Goal: Task Accomplishment & Management: Manage account settings

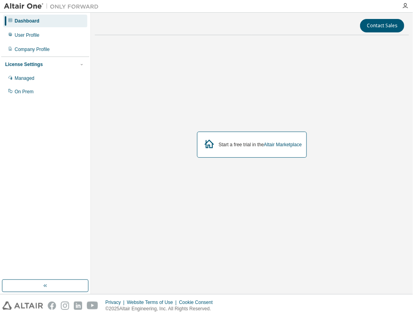
click at [221, 136] on div "Start a free trial in the Altair Marketplace" at bounding box center [252, 144] width 110 height 26
click at [219, 142] on div "Start a free trial in the Altair Marketplace" at bounding box center [260, 144] width 83 height 6
click at [246, 143] on div "Start a free trial in the Altair Marketplace" at bounding box center [260, 144] width 83 height 6
click at [63, 77] on div "Managed" at bounding box center [45, 78] width 84 height 13
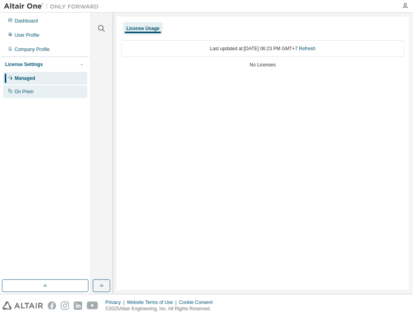
click at [32, 92] on div "On Prem" at bounding box center [24, 91] width 19 height 6
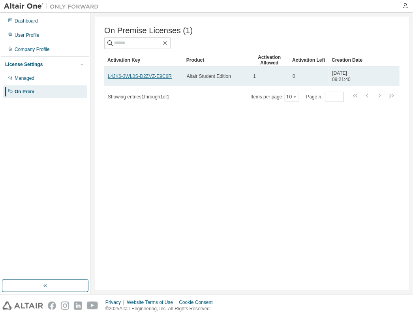
click at [160, 77] on link "L4JK6-3WL0S-D2ZVZ-E9C6R" at bounding box center [140, 76] width 64 height 6
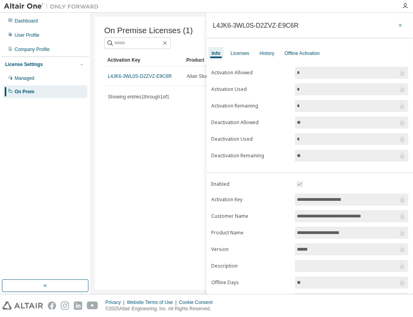
click at [402, 24] on button "button" at bounding box center [400, 25] width 13 height 13
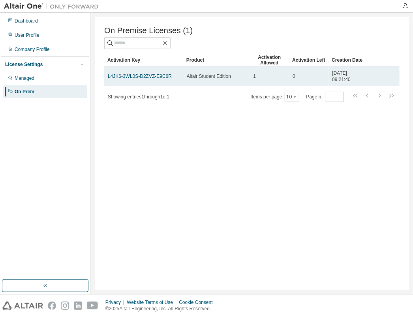
click at [176, 81] on td "L4JK6-3WL0S-D2ZVZ-E9C6R" at bounding box center [143, 76] width 79 height 20
drag, startPoint x: 176, startPoint y: 81, endPoint x: 172, endPoint y: 79, distance: 5.5
click at [172, 79] on div "L4JK6-3WL0S-D2ZVZ-E9C6R" at bounding box center [144, 76] width 72 height 6
drag, startPoint x: 173, startPoint y: 77, endPoint x: 144, endPoint y: 82, distance: 29.3
click at [144, 82] on td "L4JK6-3WL0S-D2ZVZ-E9C6R" at bounding box center [143, 76] width 79 height 20
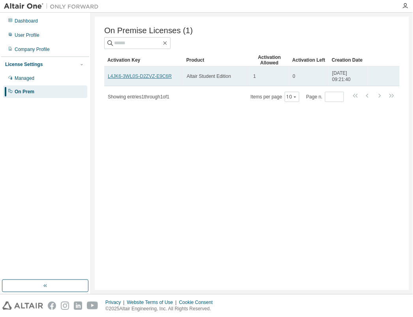
click at [165, 79] on link "L4JK6-3WL0S-D2ZVZ-E9C6R" at bounding box center [140, 76] width 64 height 6
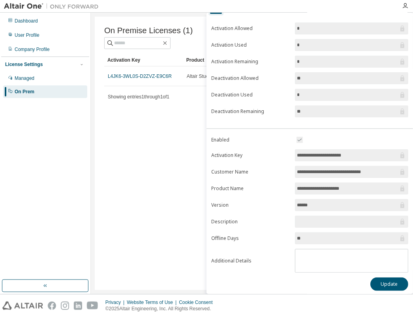
scroll to position [45, 0]
click at [399, 280] on button "Update" at bounding box center [389, 283] width 38 height 13
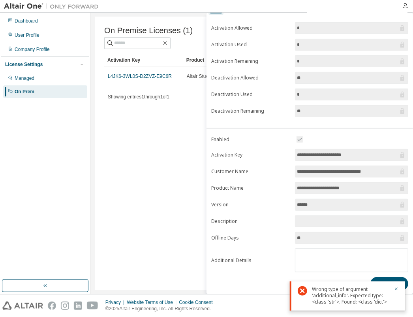
click at [127, 137] on div "On Premise Licenses (1) Clear Load Save Save As Field Operator Value Select fil…" at bounding box center [252, 153] width 314 height 273
click at [146, 108] on div "On Premise Licenses (1) Clear Load Save Save As Field Operator Value Select fil…" at bounding box center [252, 153] width 314 height 273
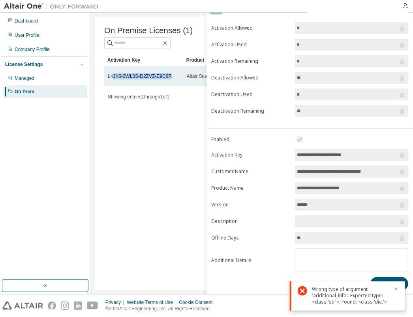
drag, startPoint x: 112, startPoint y: 77, endPoint x: 168, endPoint y: 81, distance: 56.2
click at [168, 79] on div "L4JK6-3WL0S-D2ZVZ-E9C6R" at bounding box center [144, 76] width 72 height 6
click at [124, 79] on link "L4JK6-3WL0S-D2ZVZ-E9C6R" at bounding box center [140, 76] width 64 height 6
drag, startPoint x: 107, startPoint y: 79, endPoint x: 179, endPoint y: 81, distance: 72.7
click at [179, 81] on td "L4JK6-3WL0S-D2ZVZ-E9C6R" at bounding box center [143, 76] width 79 height 20
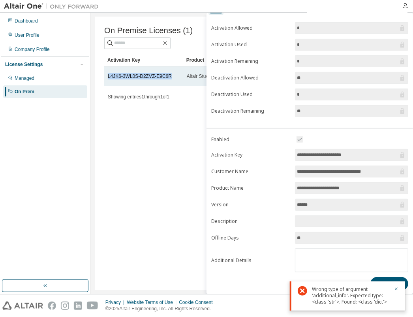
copy link "L4JK6-3WL0S-D2ZVZ-E9C6R"
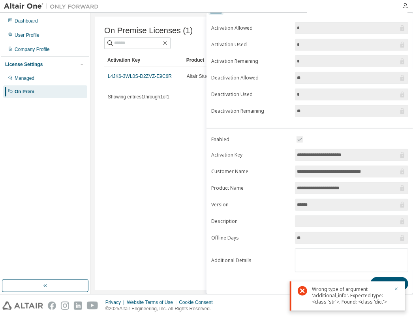
click at [395, 288] on icon "button" at bounding box center [396, 288] width 3 height 3
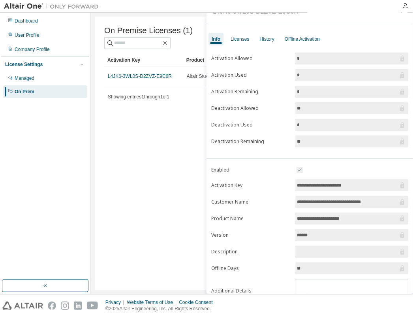
scroll to position [0, 0]
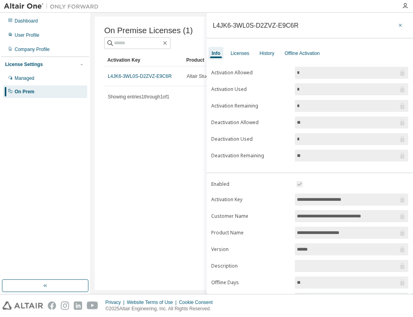
click at [398, 27] on icon "button" at bounding box center [401, 25] width 6 height 6
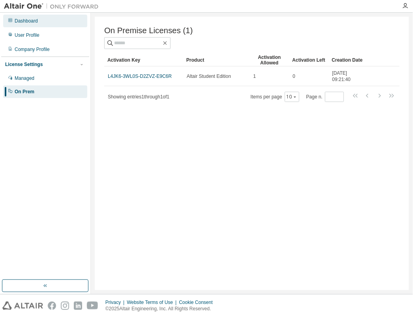
click at [39, 21] on div "Dashboard" at bounding box center [45, 21] width 84 height 13
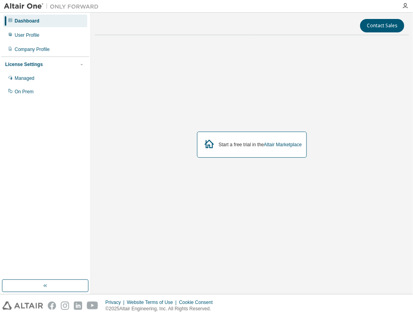
click at [409, 7] on div at bounding box center [405, 6] width 16 height 6
click at [405, 7] on icon "button" at bounding box center [405, 6] width 6 height 6
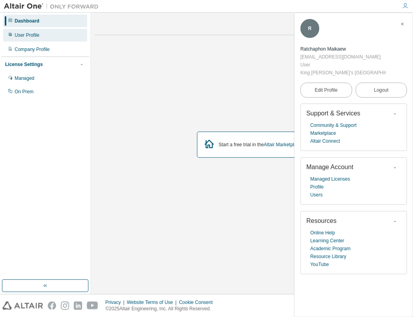
click at [49, 38] on div "User Profile" at bounding box center [45, 35] width 84 height 13
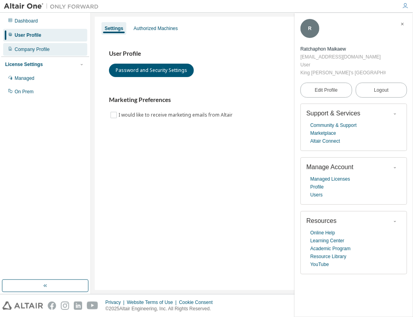
click at [59, 44] on div "Company Profile" at bounding box center [45, 49] width 84 height 13
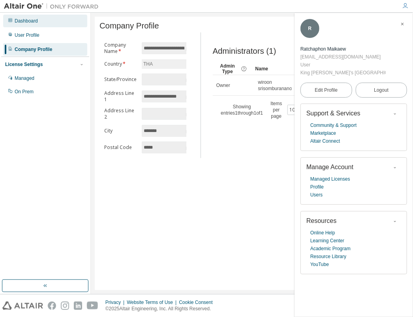
click at [59, 26] on div "Dashboard" at bounding box center [45, 21] width 84 height 13
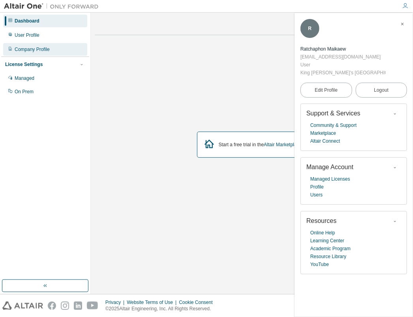
click at [63, 47] on div "Company Profile" at bounding box center [45, 49] width 84 height 13
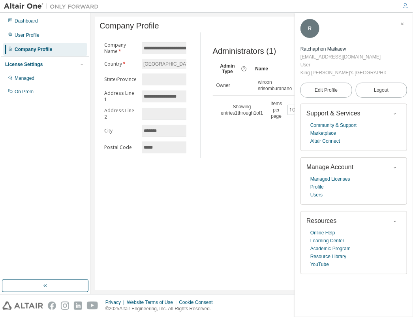
click at [402, 23] on icon "button" at bounding box center [402, 24] width 5 height 5
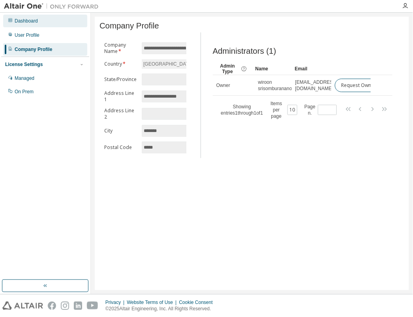
click at [38, 26] on div "Dashboard" at bounding box center [45, 21] width 84 height 13
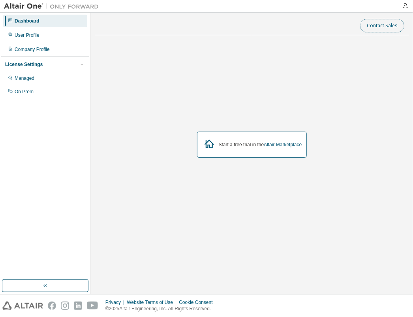
click at [394, 24] on button "Contact Sales" at bounding box center [382, 25] width 44 height 13
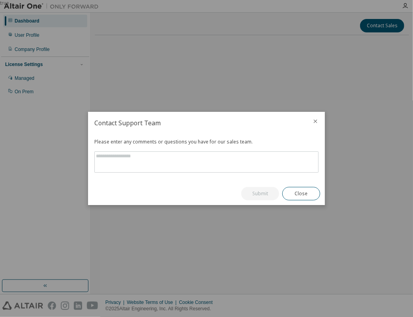
click at [323, 115] on div at bounding box center [315, 122] width 19 height 21
click at [317, 118] on icon "close" at bounding box center [315, 121] width 6 height 6
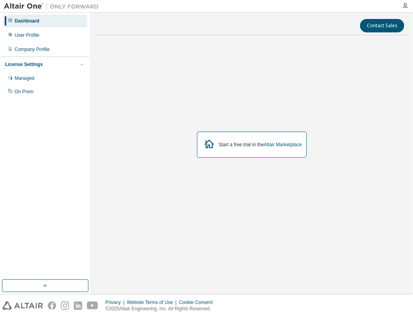
click at [409, 9] on div at bounding box center [405, 6] width 16 height 12
click at [401, 8] on div at bounding box center [405, 6] width 16 height 6
click at [36, 6] on img at bounding box center [53, 6] width 99 height 8
click at [36, 5] on img at bounding box center [53, 6] width 99 height 8
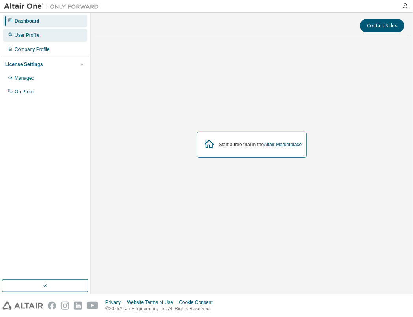
click at [62, 36] on div "User Profile" at bounding box center [45, 35] width 84 height 13
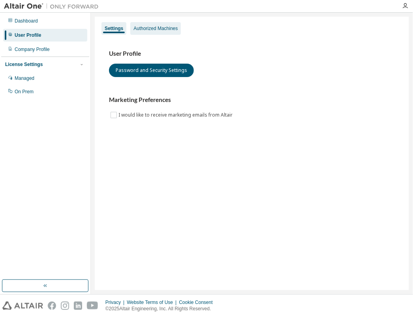
click at [163, 31] on div "Authorized Machines" at bounding box center [155, 28] width 44 height 6
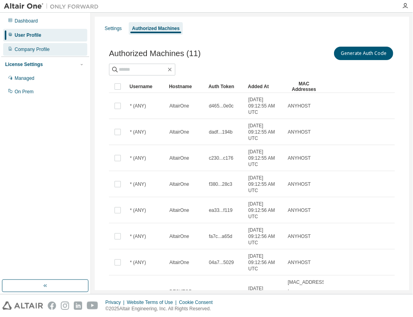
click at [19, 45] on div "Company Profile" at bounding box center [45, 49] width 84 height 13
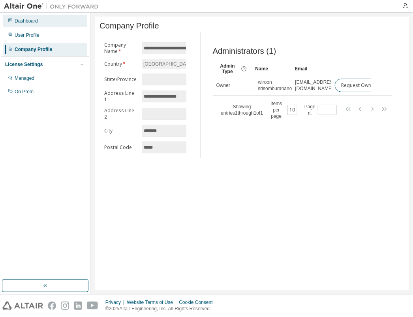
click at [64, 18] on div "Dashboard" at bounding box center [45, 21] width 84 height 13
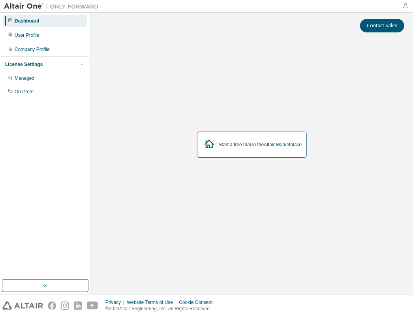
click at [407, 5] on icon "button" at bounding box center [405, 6] width 6 height 6
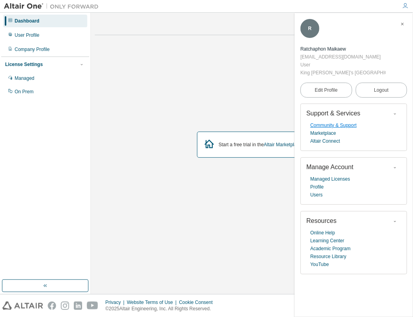
click at [335, 122] on link "Community & Support" at bounding box center [333, 125] width 46 height 8
click at [68, 289] on button "button" at bounding box center [45, 285] width 86 height 13
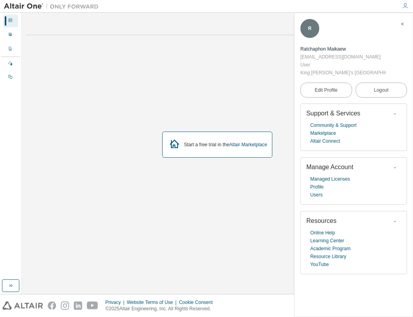
click at [194, 151] on div "Start a free trial in the Altair Marketplace" at bounding box center [217, 144] width 110 height 26
click at [195, 150] on div "Start a free trial in the Altair Marketplace" at bounding box center [217, 144] width 110 height 26
click at [405, 23] on span "button" at bounding box center [402, 24] width 8 height 13
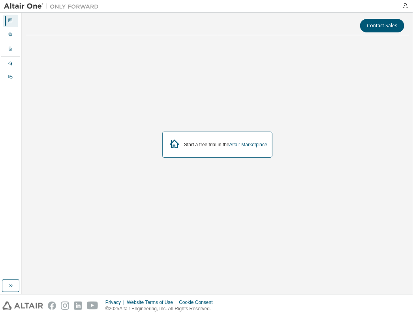
click at [173, 141] on icon at bounding box center [174, 143] width 9 height 9
click at [167, 144] on icon at bounding box center [174, 144] width 14 height 14
click at [176, 143] on icon at bounding box center [174, 144] width 14 height 14
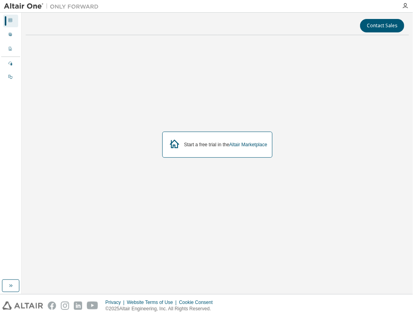
click at [176, 143] on icon at bounding box center [174, 144] width 14 height 14
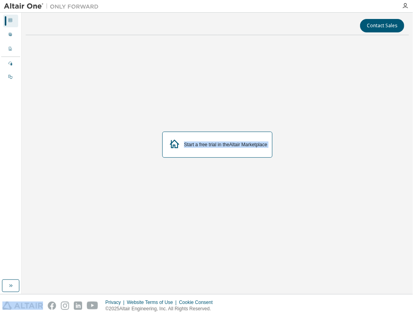
click at [176, 143] on icon at bounding box center [174, 144] width 14 height 14
click at [204, 147] on div "Start a free trial in the Altair Marketplace" at bounding box center [217, 144] width 110 height 26
click at [226, 150] on div "Start a free trial in the Altair Marketplace" at bounding box center [217, 144] width 110 height 26
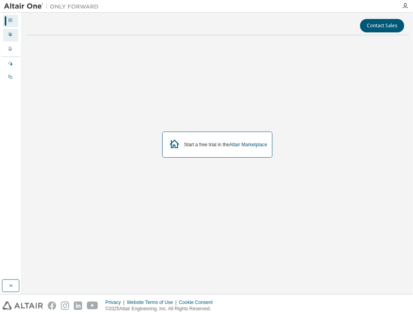
click at [12, 34] on icon at bounding box center [10, 34] width 5 height 5
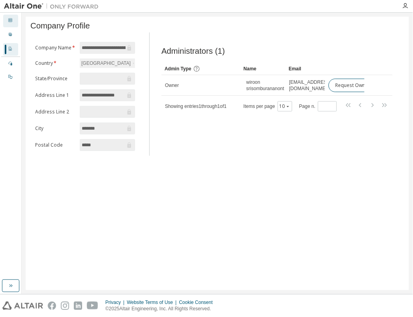
click at [16, 24] on div "Dashboard" at bounding box center [10, 21] width 15 height 13
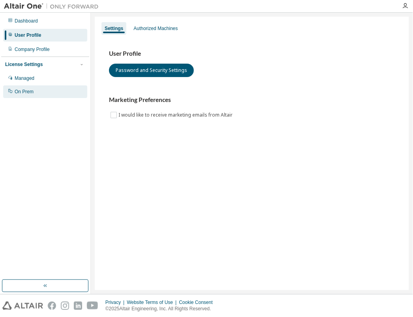
click at [44, 95] on div "On Prem" at bounding box center [45, 91] width 84 height 13
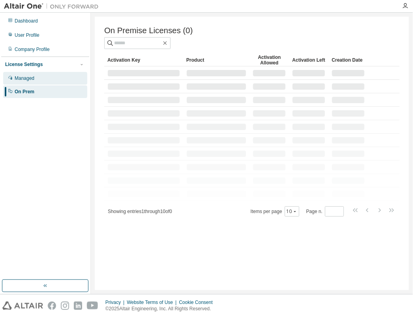
click at [46, 82] on div "Managed" at bounding box center [45, 78] width 84 height 13
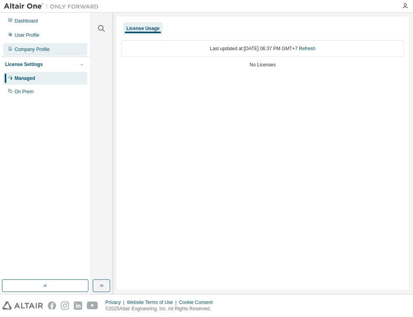
click at [68, 47] on div "Company Profile" at bounding box center [45, 49] width 84 height 13
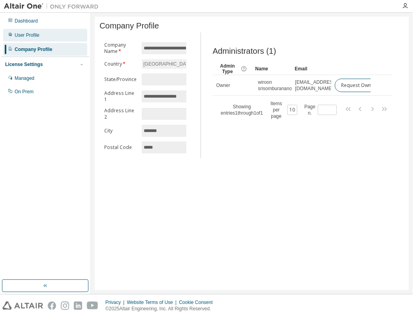
click at [51, 36] on div "User Profile" at bounding box center [45, 35] width 84 height 13
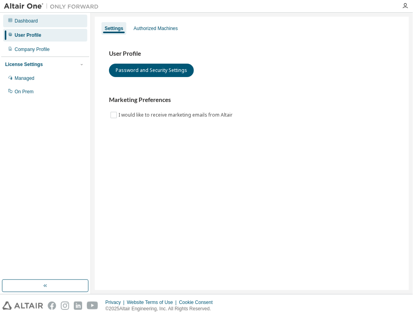
click at [63, 23] on div "Dashboard" at bounding box center [45, 21] width 84 height 13
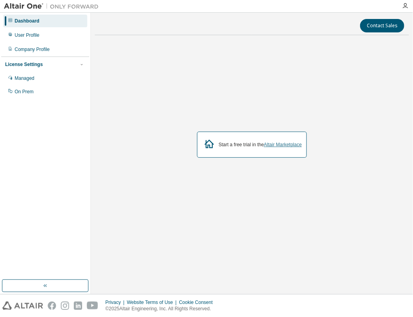
click at [285, 144] on link "Altair Marketplace" at bounding box center [283, 145] width 38 height 6
